Goal: Find specific page/section: Find specific page/section

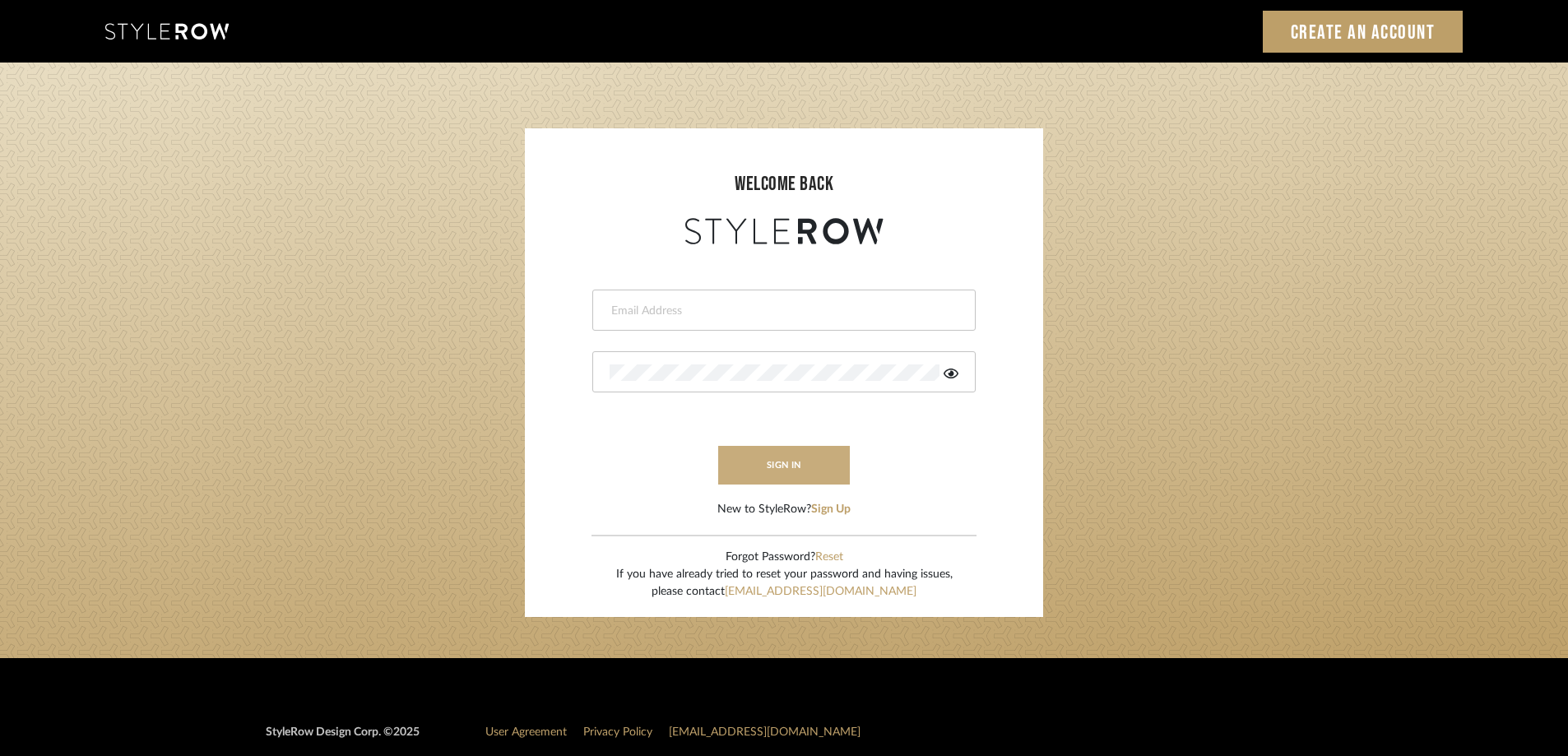
type input "[PERSON_NAME][EMAIL_ADDRESS][DOMAIN_NAME]"
click at [830, 457] on button "sign in" at bounding box center [784, 465] width 132 height 38
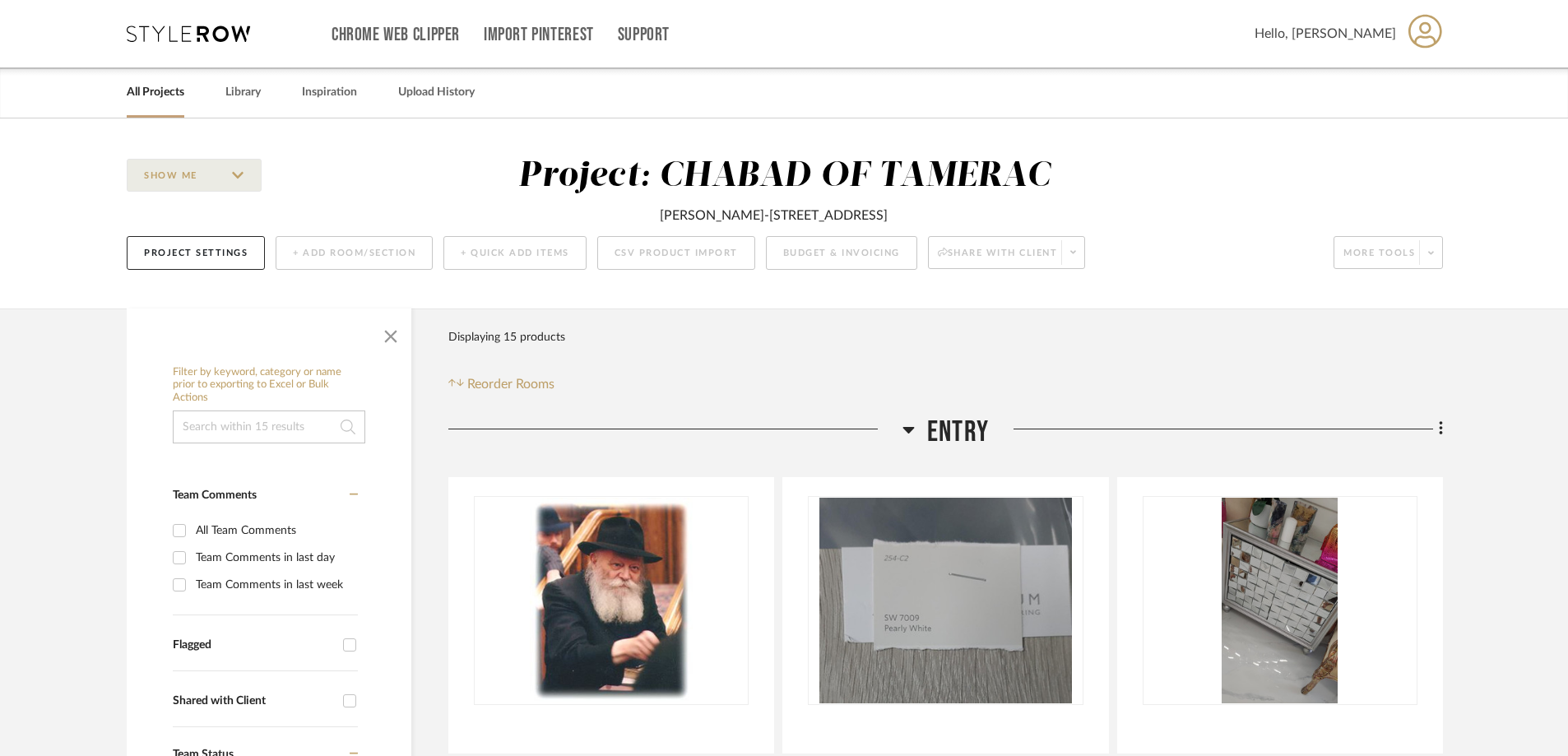
click at [180, 89] on link "All Projects" at bounding box center [155, 92] width 58 height 22
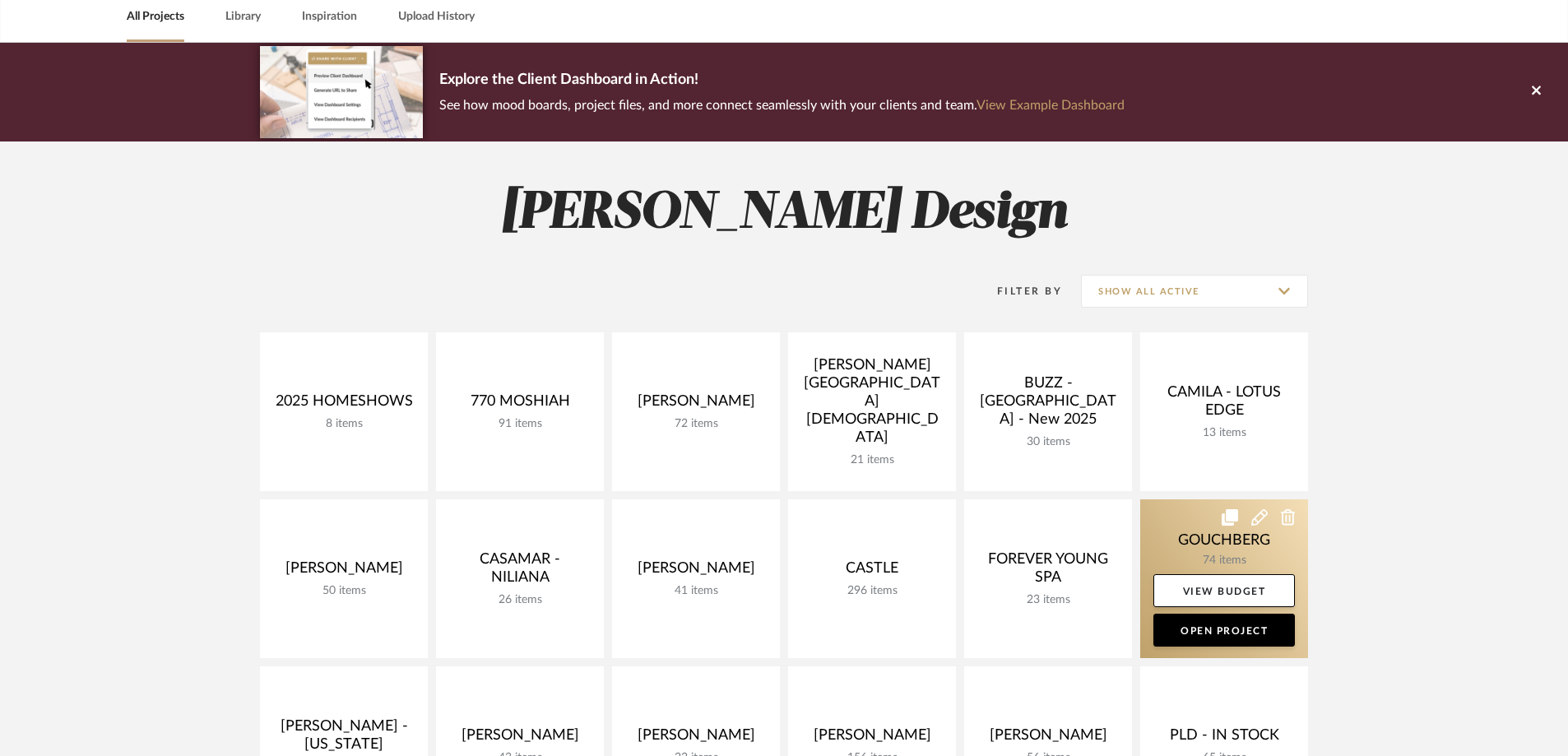
scroll to position [165, 0]
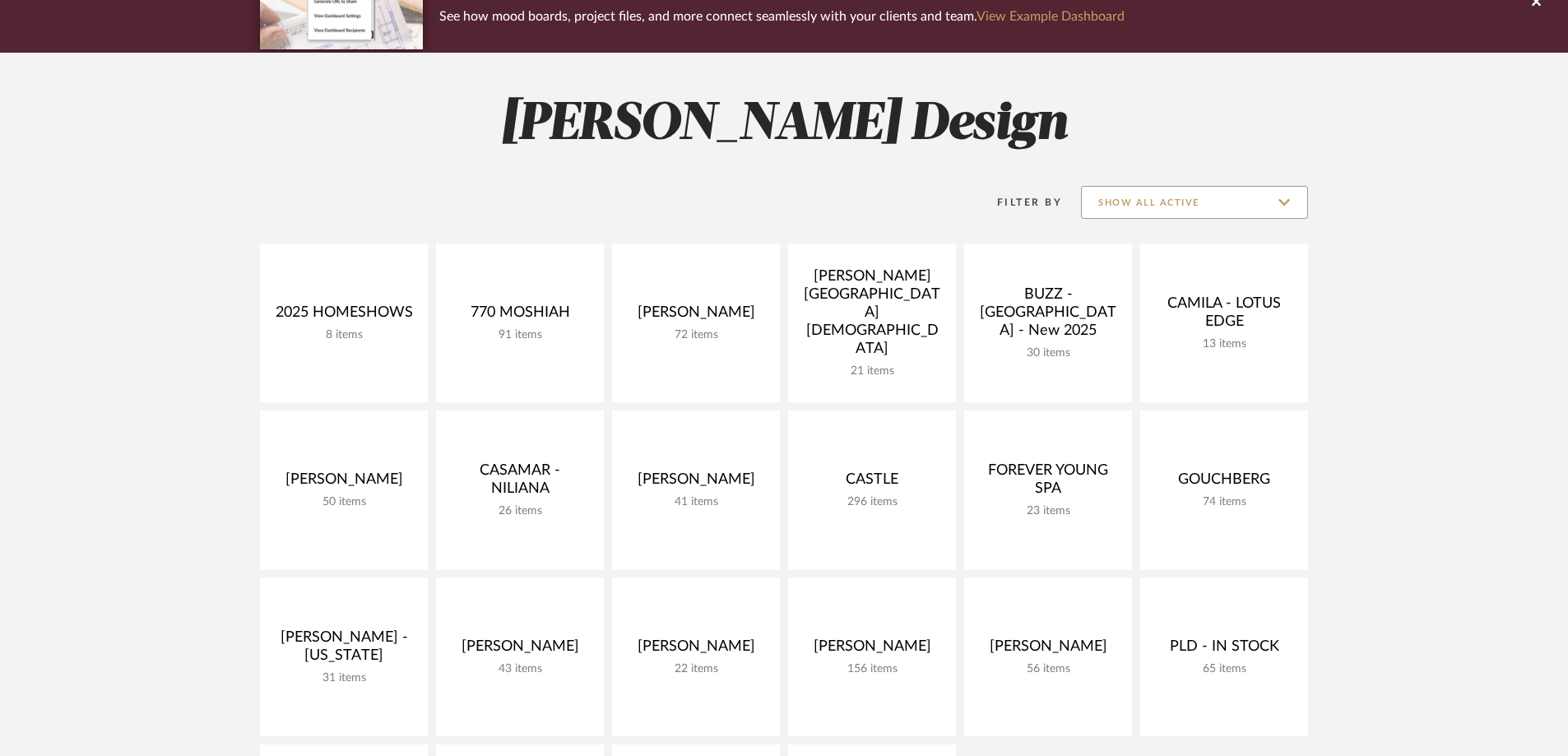
click at [1252, 208] on input "Show All Active" at bounding box center [1195, 202] width 227 height 33
click at [1182, 325] on span "Archived" at bounding box center [1196, 323] width 195 height 14
type input "Archived"
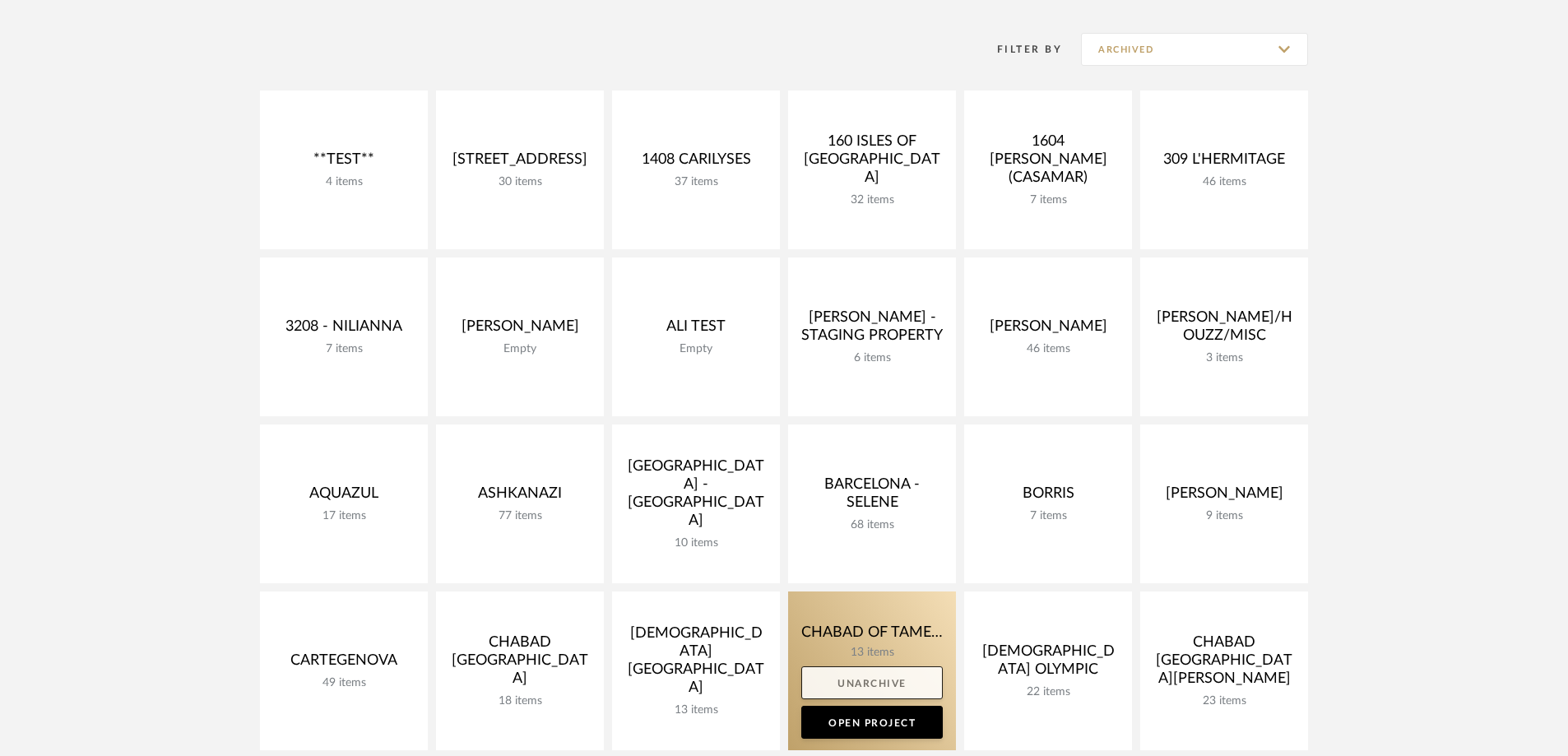
scroll to position [493, 0]
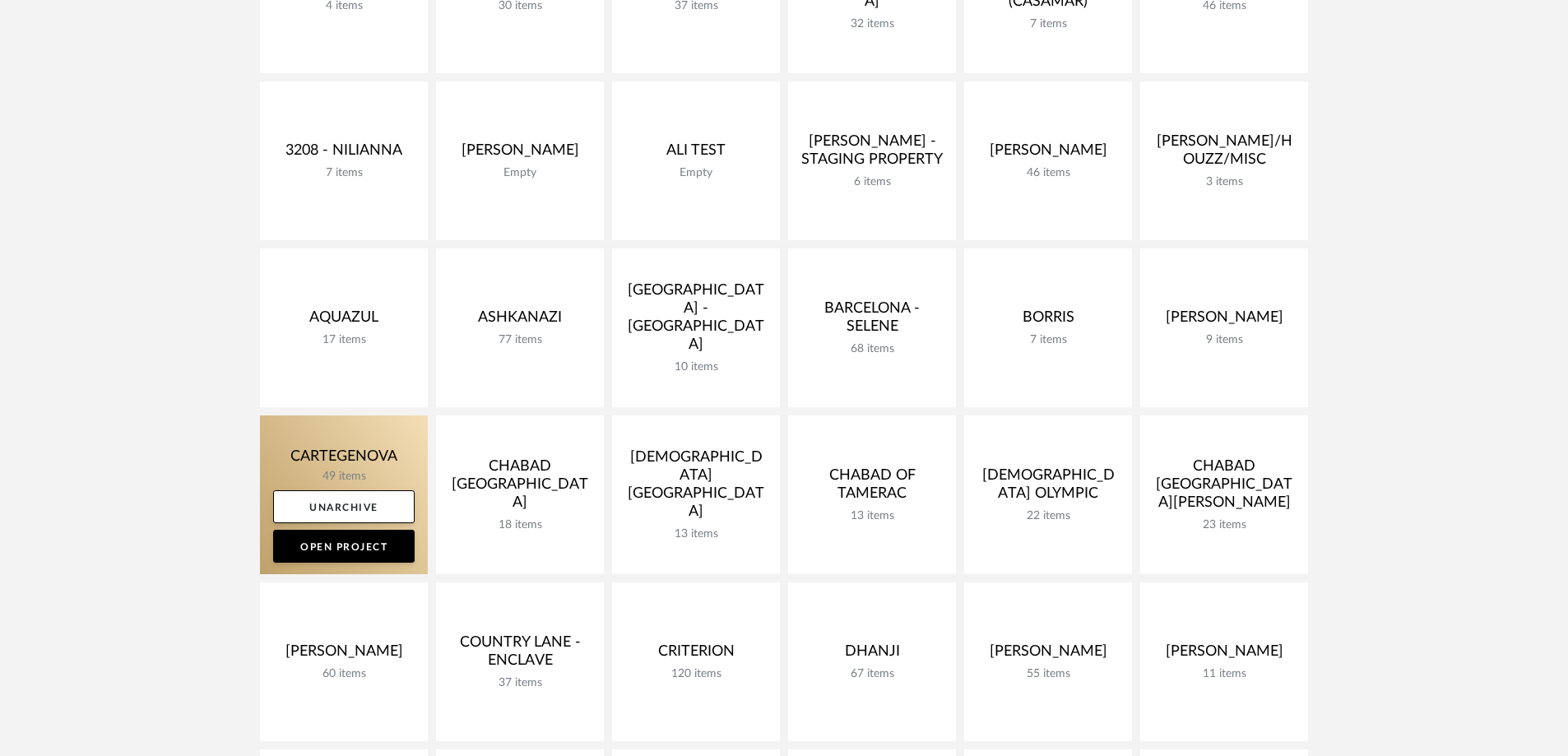
click at [305, 467] on link at bounding box center [344, 494] width 167 height 159
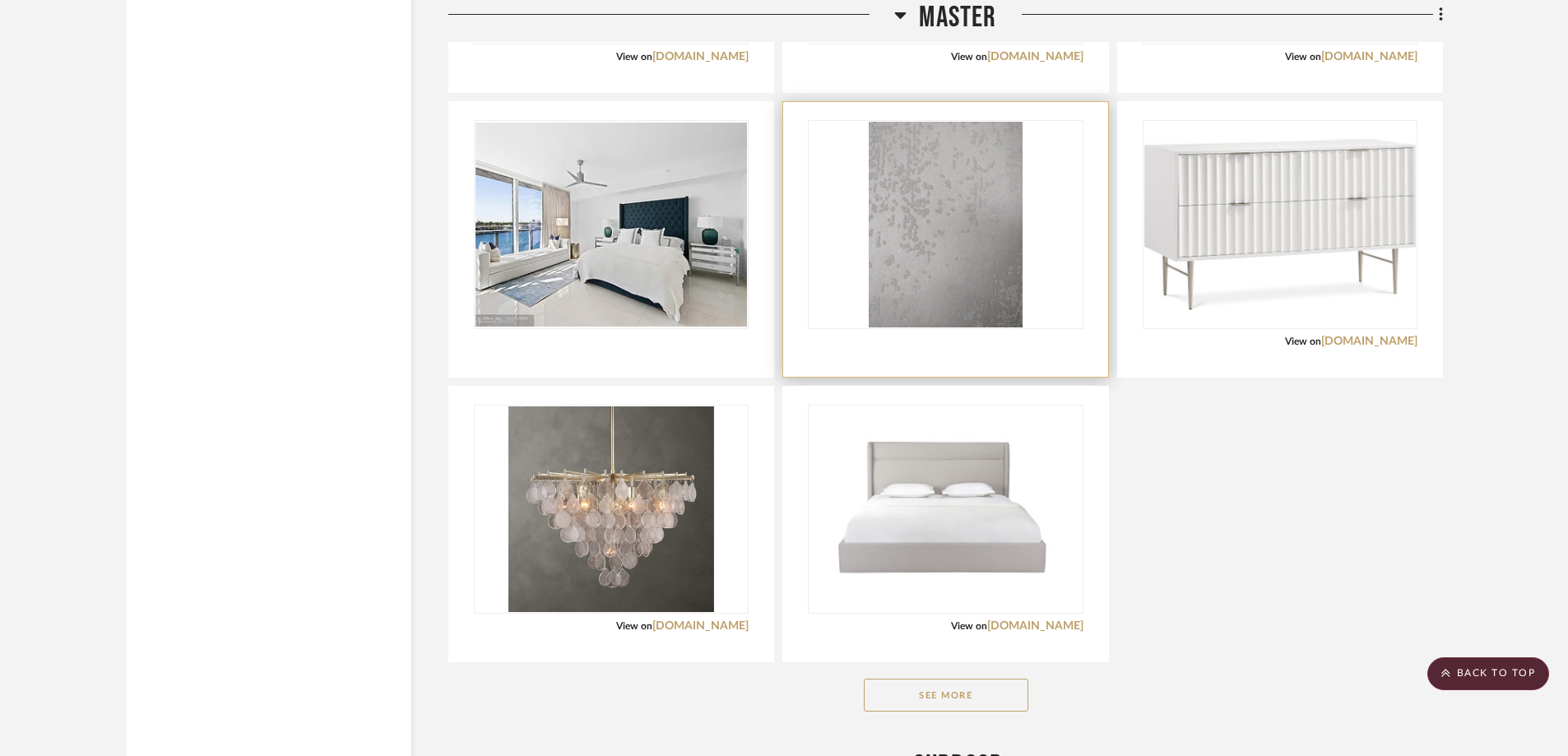
scroll to position [3207, 0]
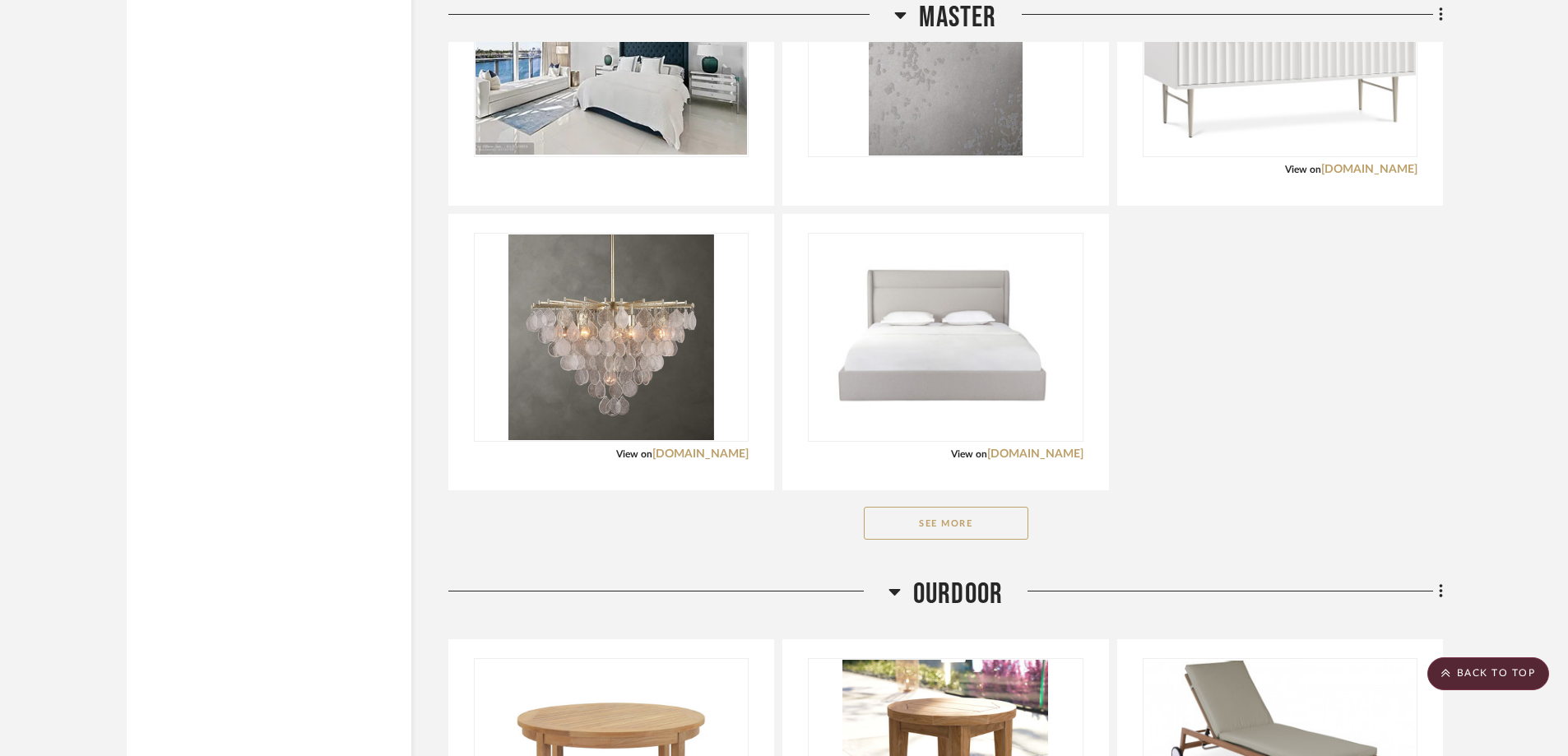
click at [921, 531] on button "See More" at bounding box center [946, 523] width 165 height 33
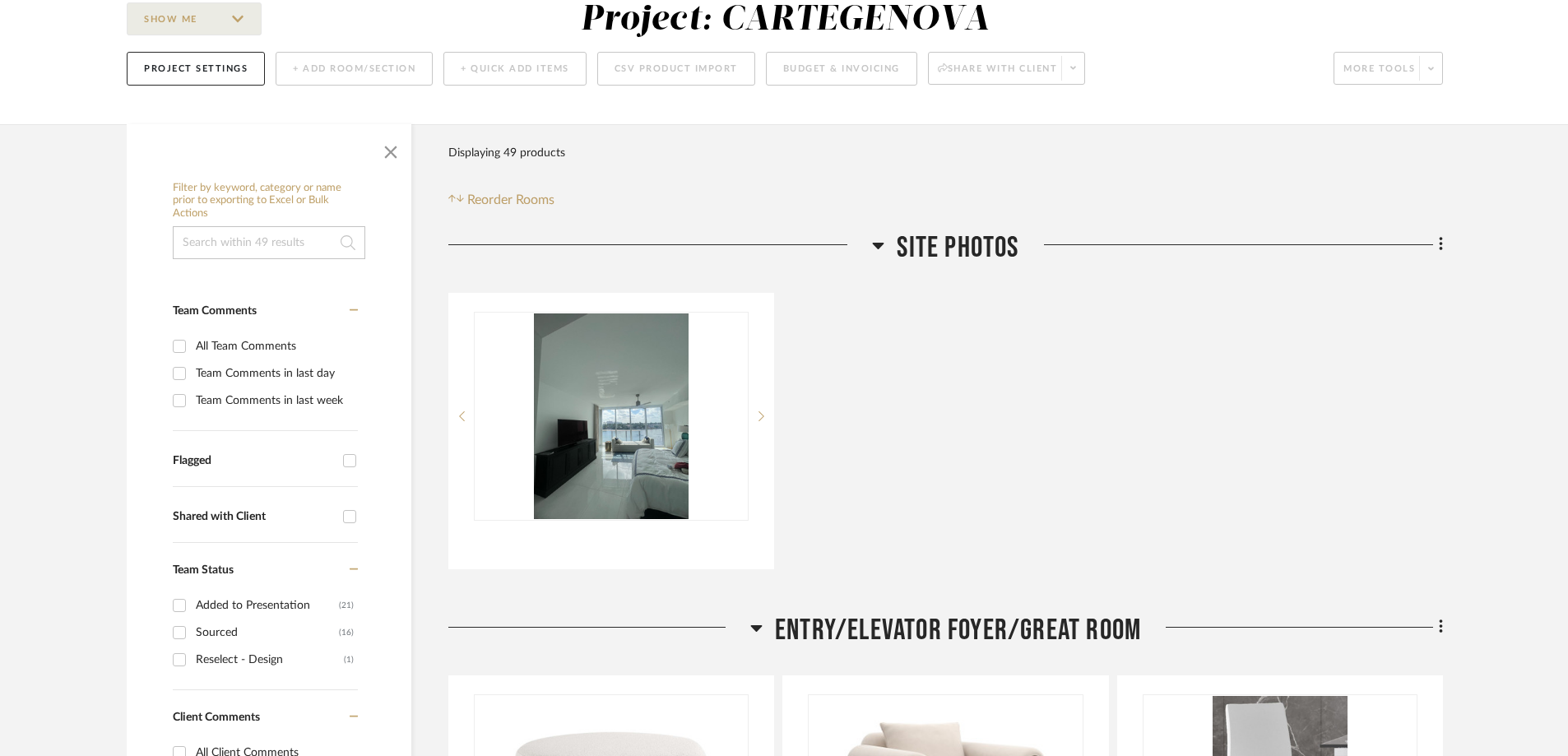
scroll to position [0, 0]
